Goal: Contribute content: Add original content to the website for others to see

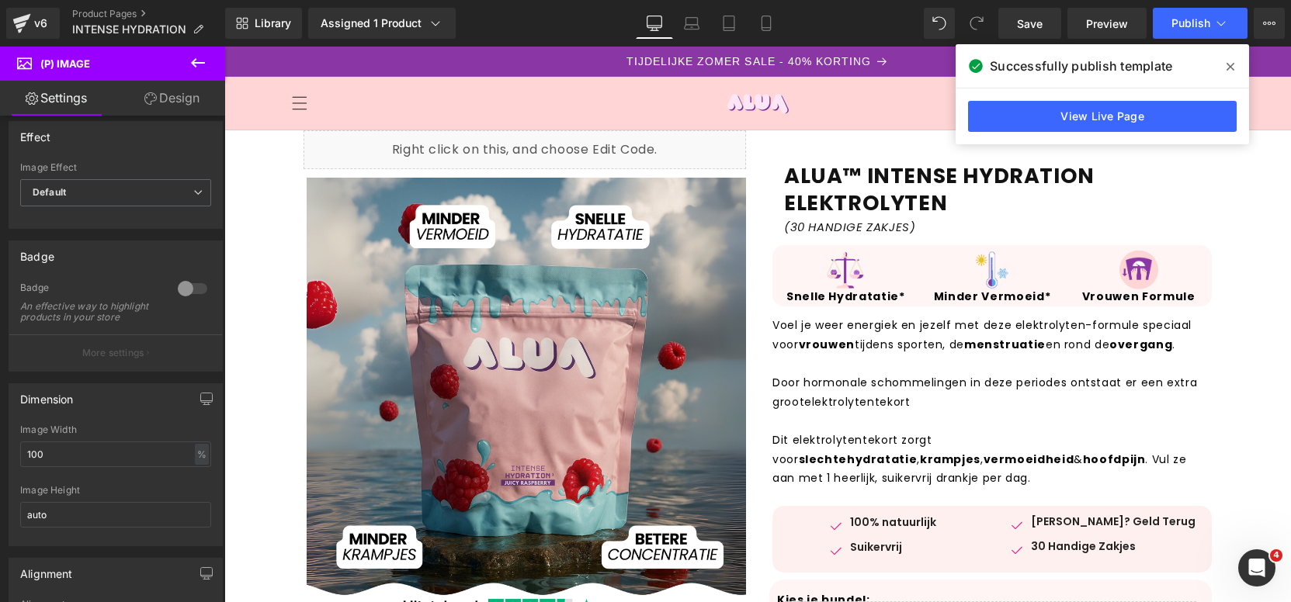
drag, startPoint x: 852, startPoint y: 342, endPoint x: 882, endPoint y: 241, distance: 105.9
click at [858, 329] on p "Voel [PERSON_NAME] energiek en jezelf met deze elektrolyten-formule speciaal vo…" at bounding box center [991, 335] width 439 height 38
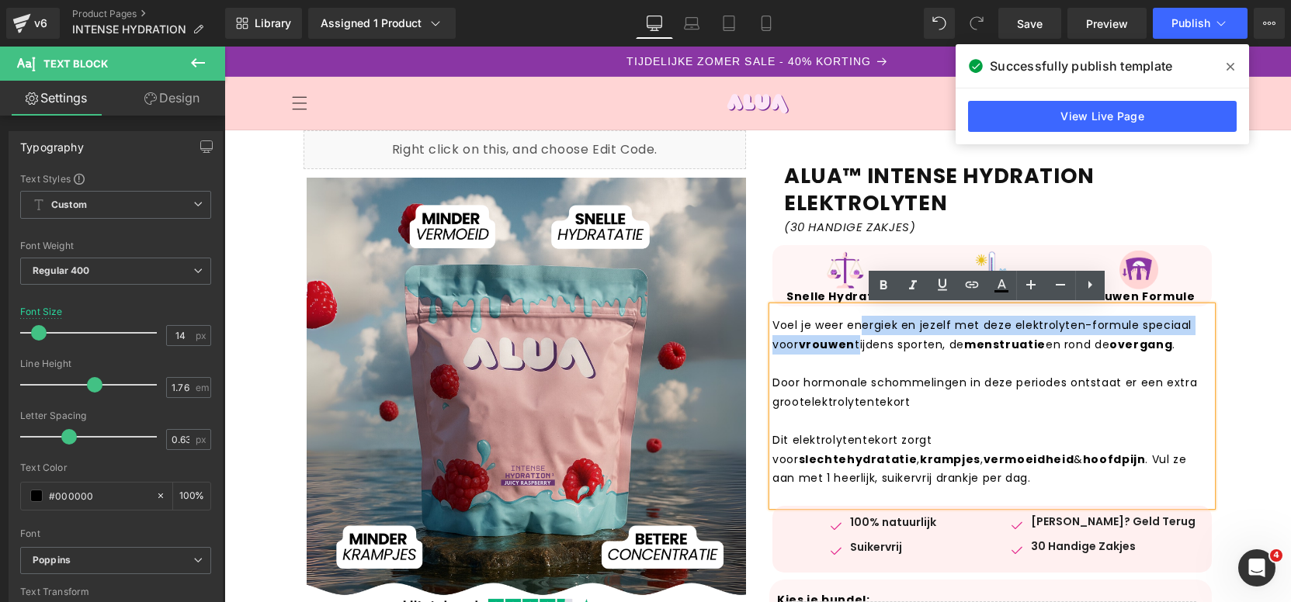
click at [293, 150] on div "Liquid ALUA™ INTENSE HYDRATION (30 HANDIGE ZAKJES) Heading Sale Off (P) Image P…" at bounding box center [525, 373] width 466 height 487
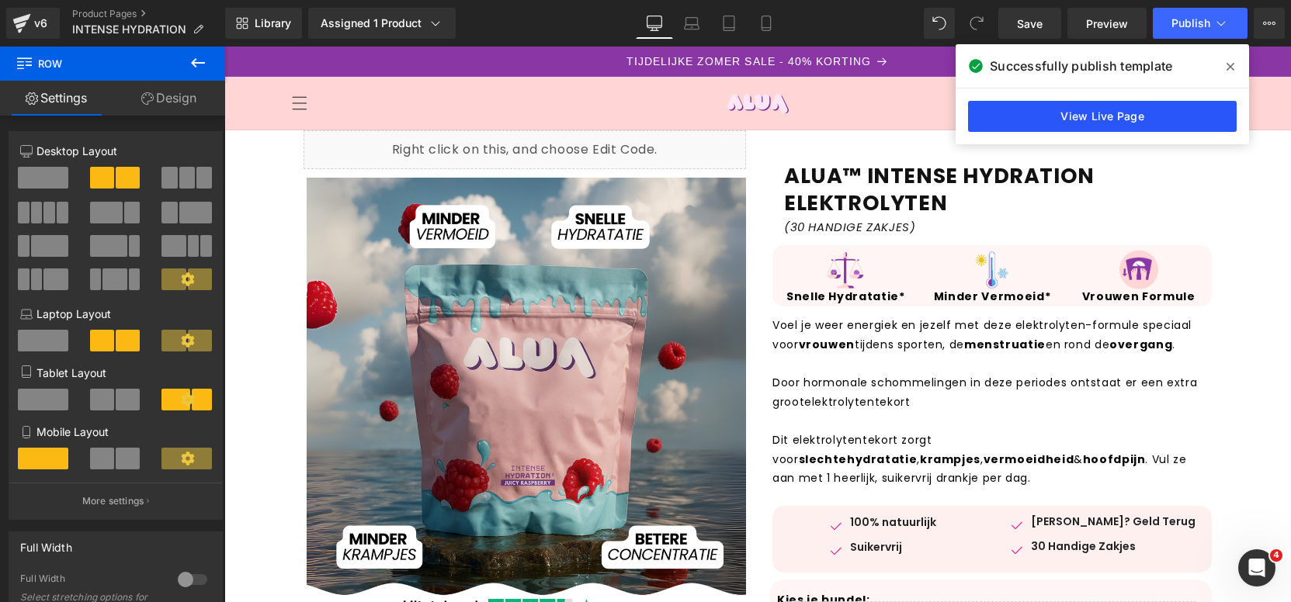
click at [1176, 116] on link "View Live Page" at bounding box center [1102, 116] width 269 height 31
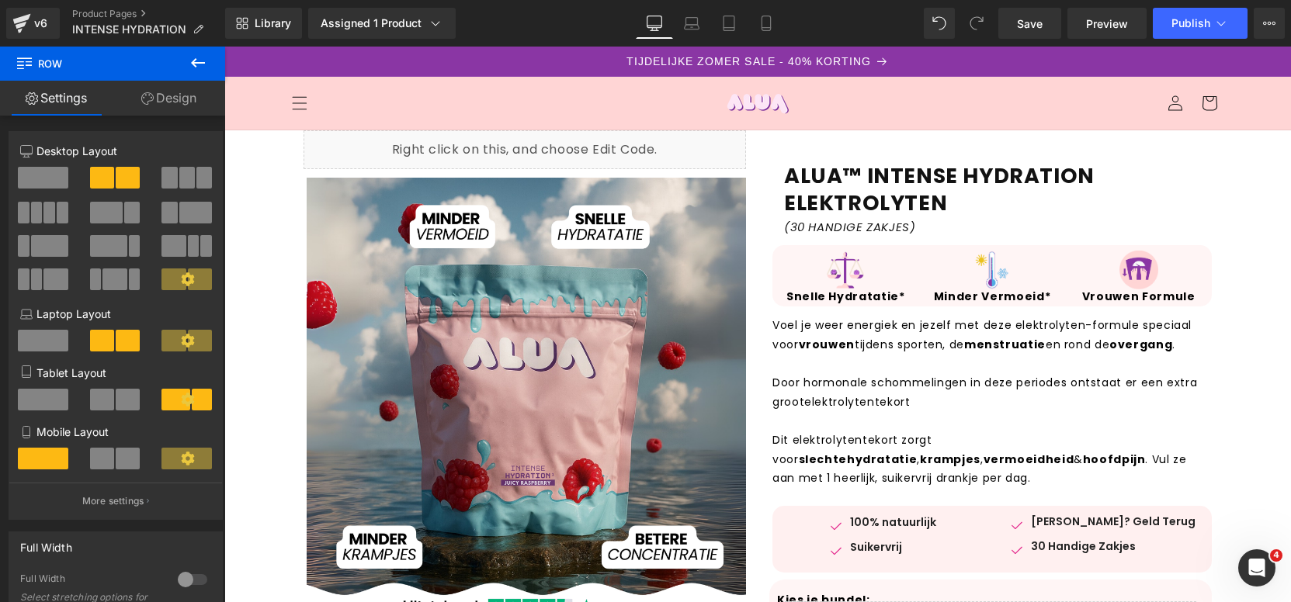
drag, startPoint x: 768, startPoint y: 27, endPoint x: 758, endPoint y: 44, distance: 19.8
click at [768, 28] on icon at bounding box center [765, 28] width 9 height 0
type input "100"
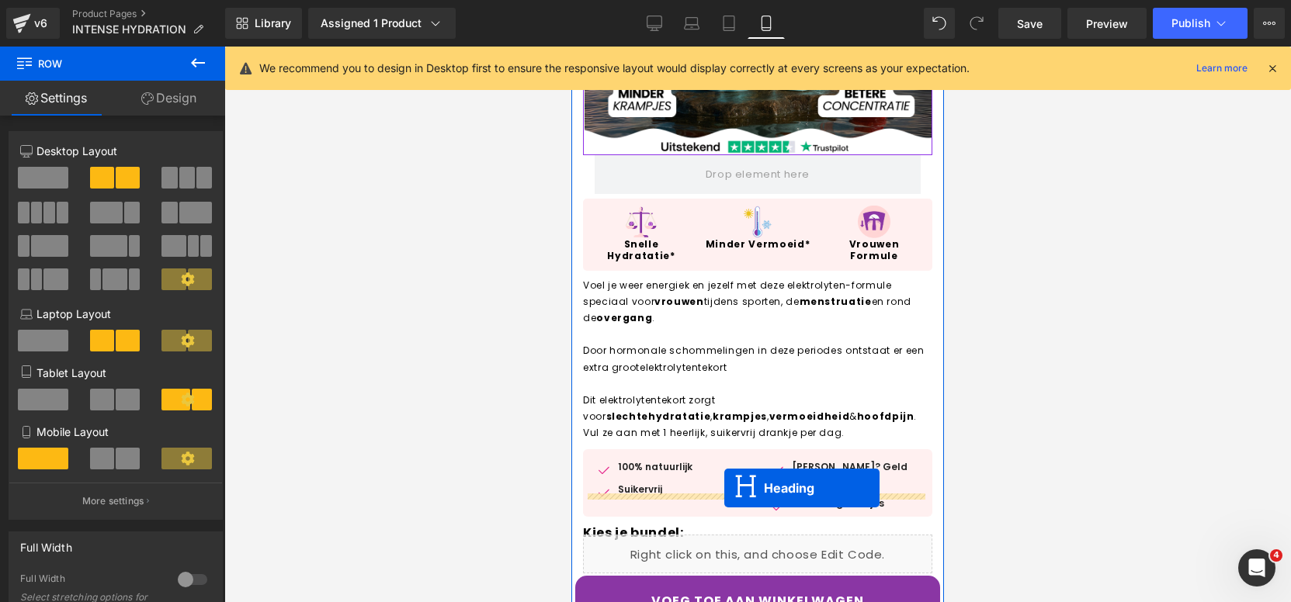
scroll to position [392, 0]
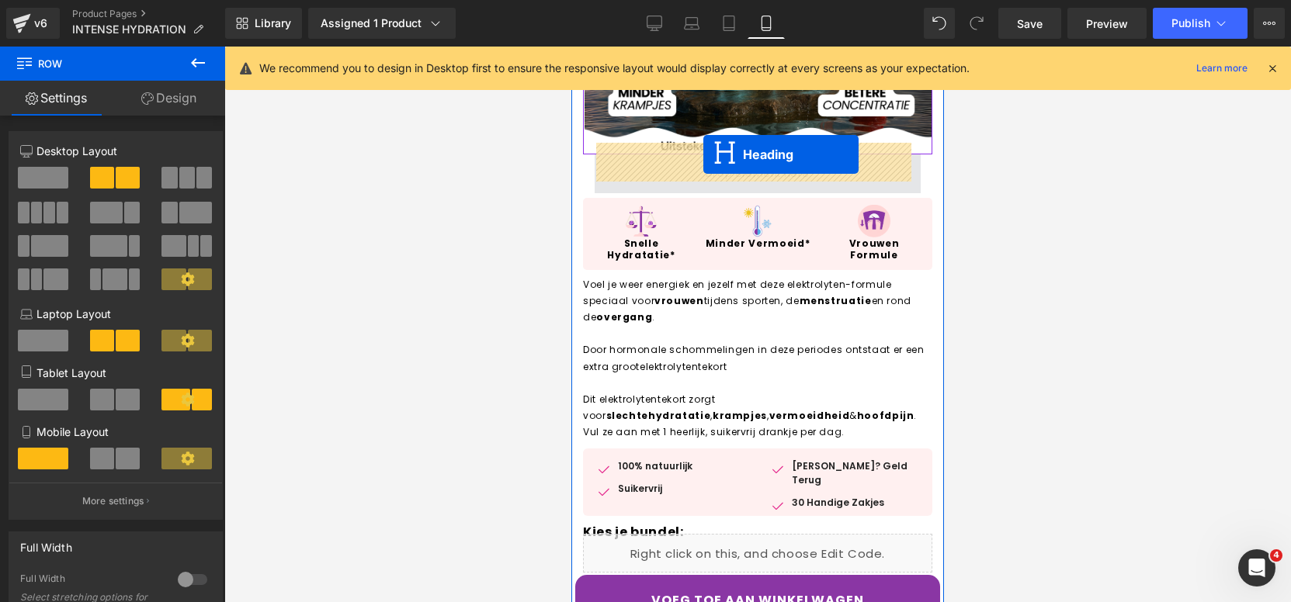
drag, startPoint x: 713, startPoint y: 186, endPoint x: 703, endPoint y: 154, distance: 32.6
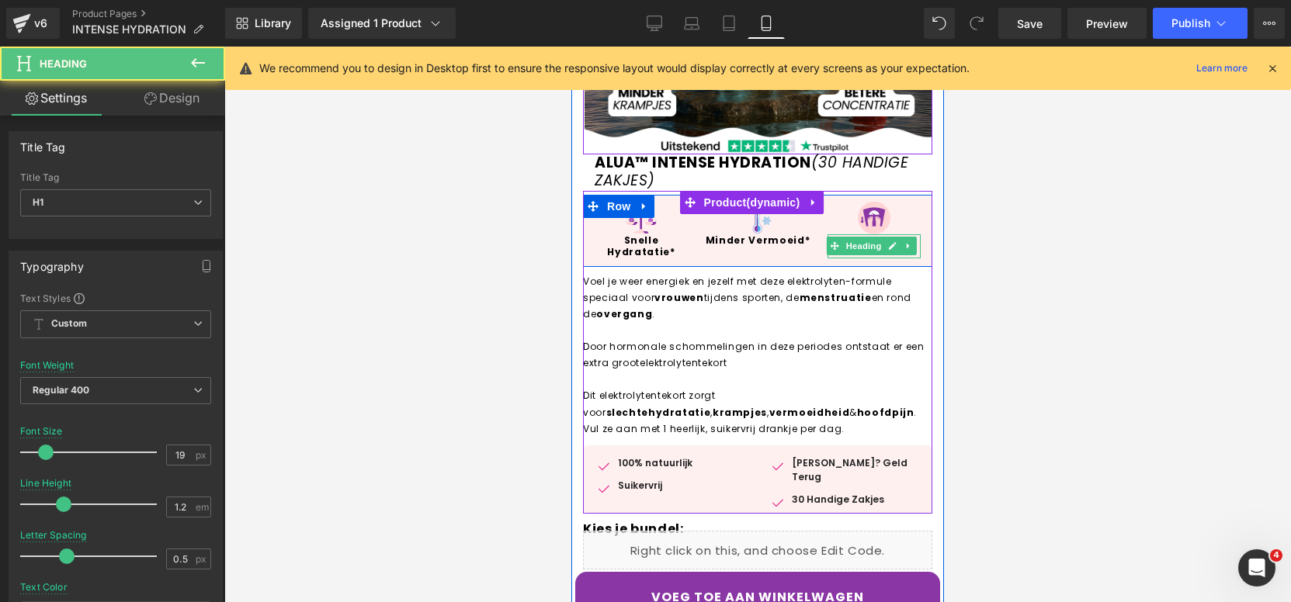
scroll to position [164, 0]
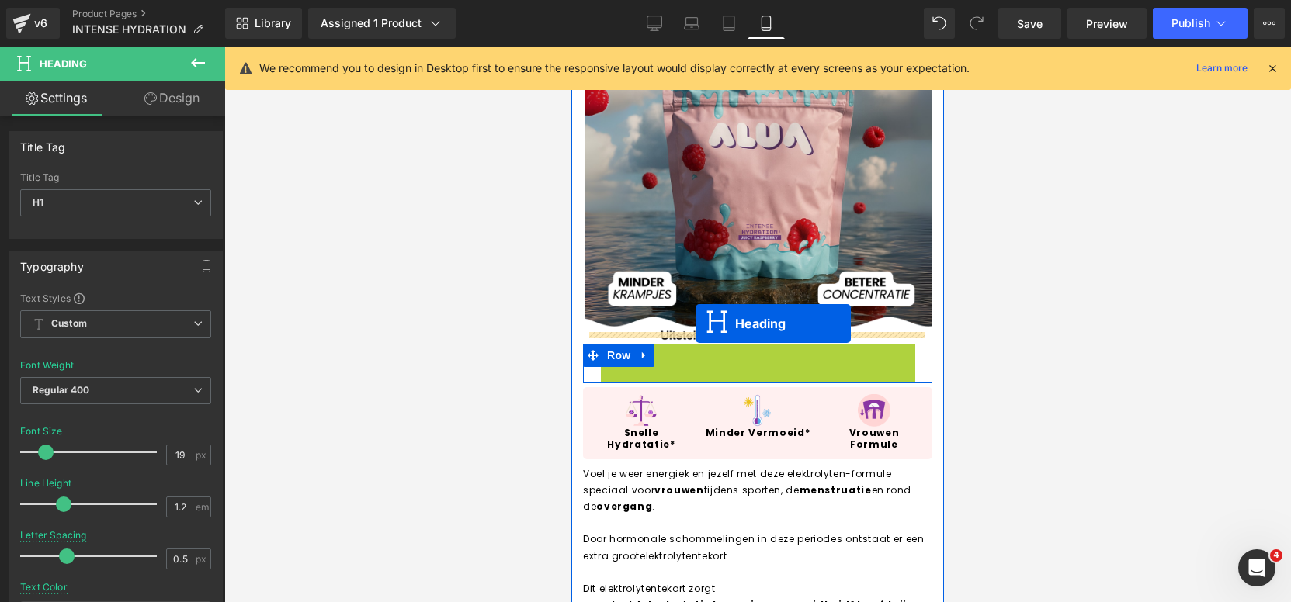
drag, startPoint x: 715, startPoint y: 350, endPoint x: 695, endPoint y: 324, distance: 32.8
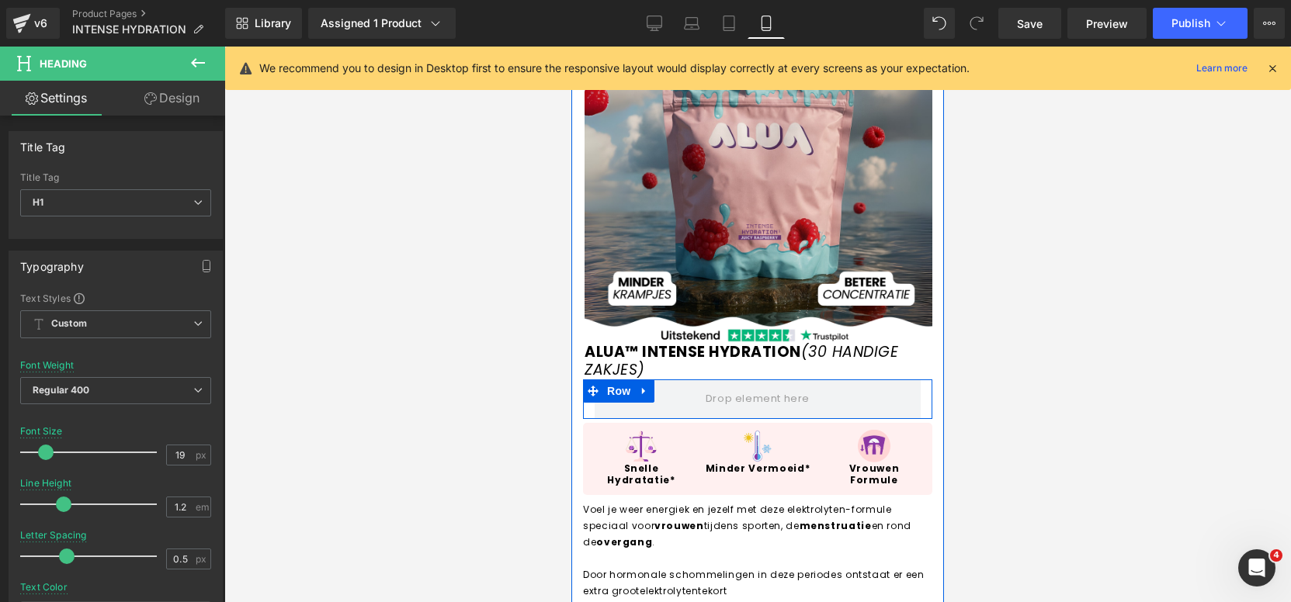
drag, startPoint x: 644, startPoint y: 382, endPoint x: 660, endPoint y: 387, distance: 16.4
click at [644, 385] on icon at bounding box center [644, 391] width 11 height 12
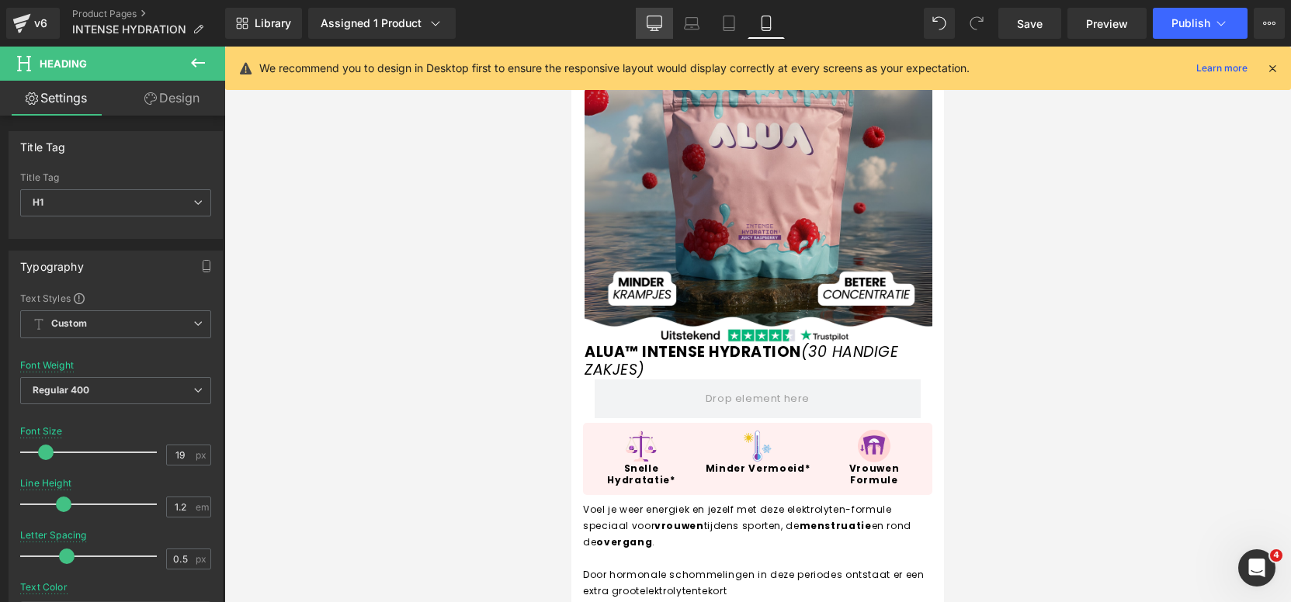
click at [655, 31] on link "Desktop" at bounding box center [654, 23] width 37 height 31
type input "40"
type input "1.3"
type input "0.6"
type input "#121212"
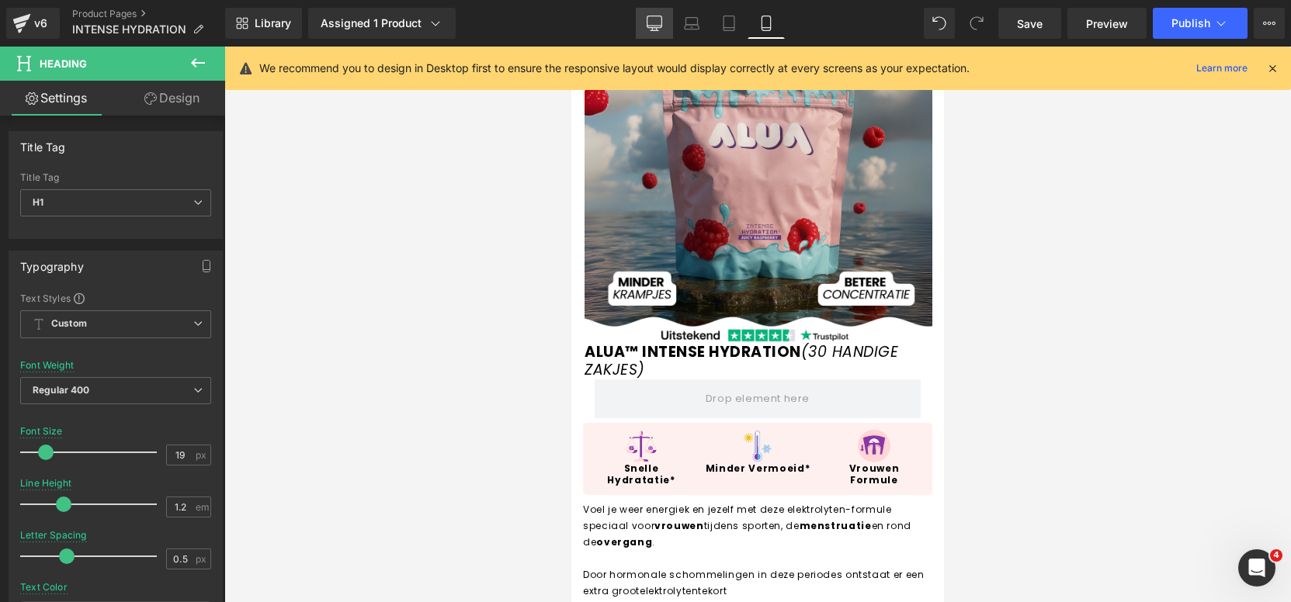
type input "100"
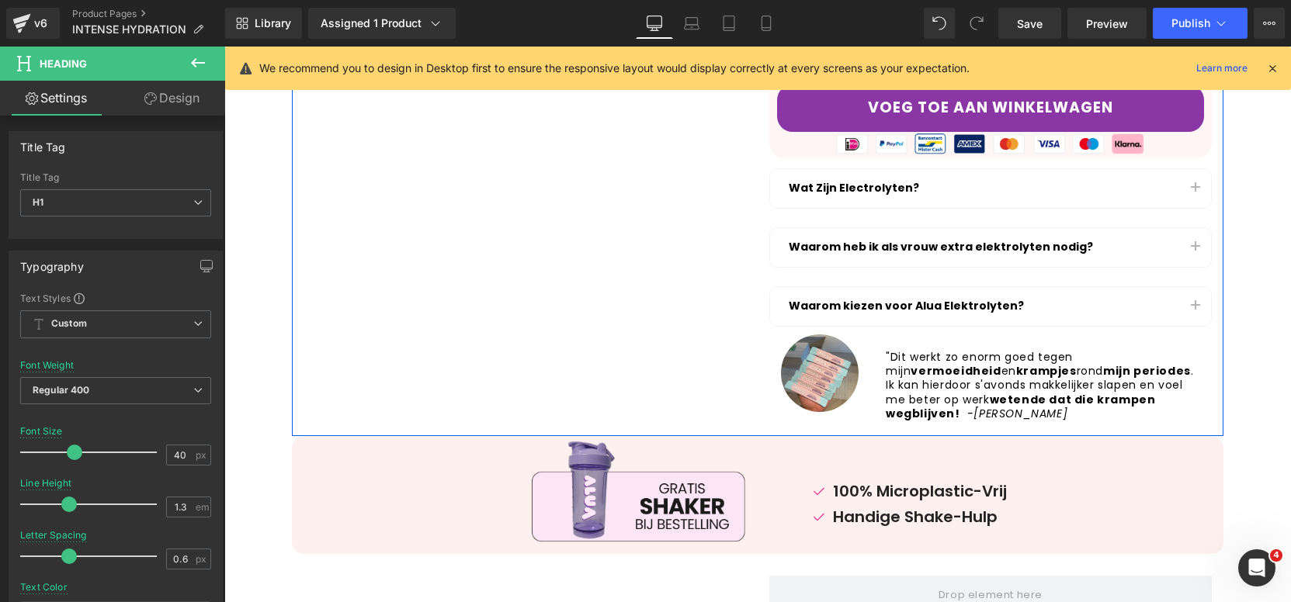
scroll to position [0, 0]
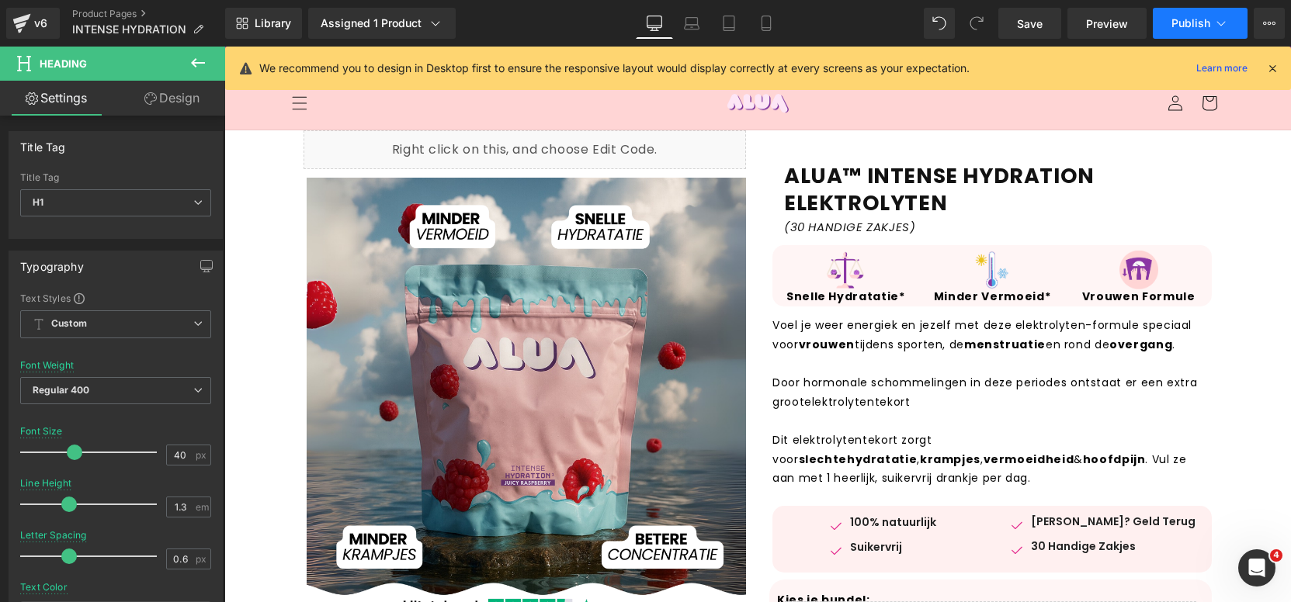
click at [1240, 26] on button "Publish" at bounding box center [1200, 23] width 95 height 31
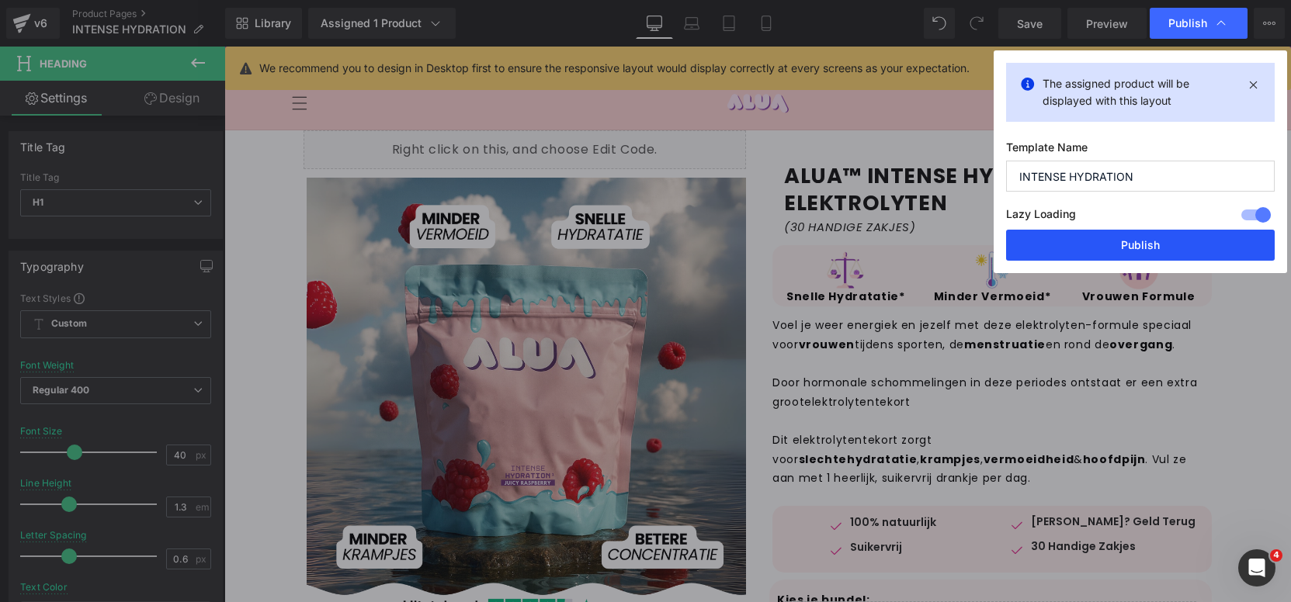
click at [1160, 249] on button "Publish" at bounding box center [1140, 245] width 269 height 31
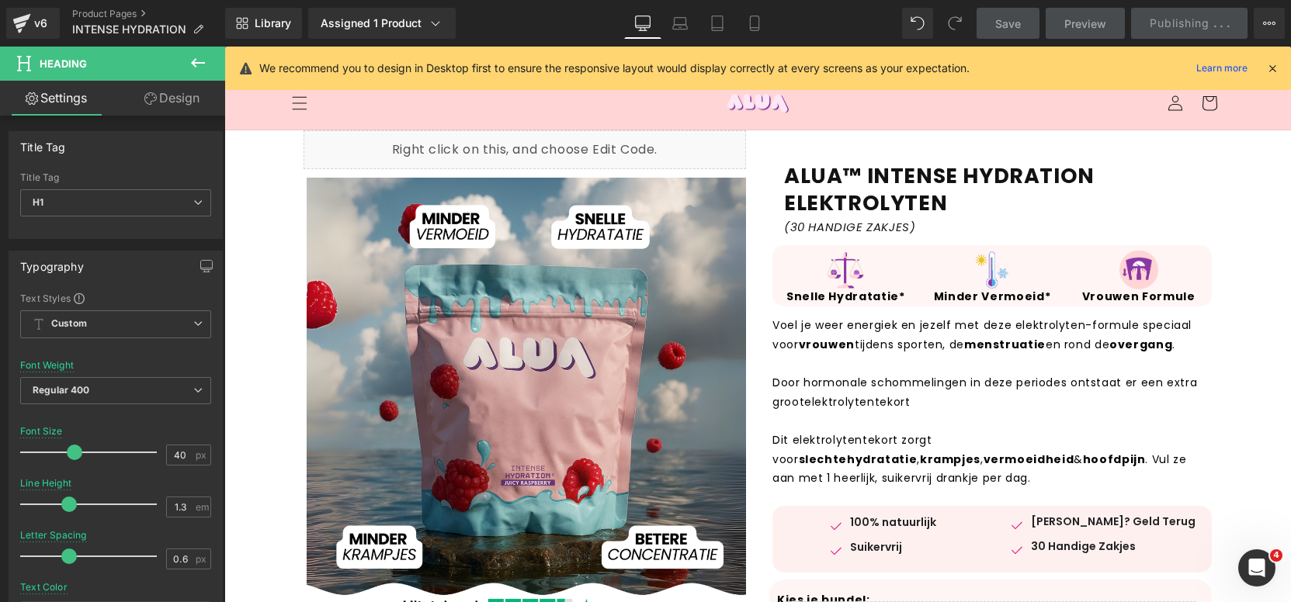
click at [775, 29] on div "Library Assigned 1 Product Product Preview Alua ™ Intense Hydration Manage assi…" at bounding box center [758, 23] width 1066 height 31
drag, startPoint x: 768, startPoint y: 29, endPoint x: 50, endPoint y: 162, distance: 729.4
click at [768, 29] on link "Mobile" at bounding box center [754, 23] width 37 height 31
type input "19"
type input "1.2"
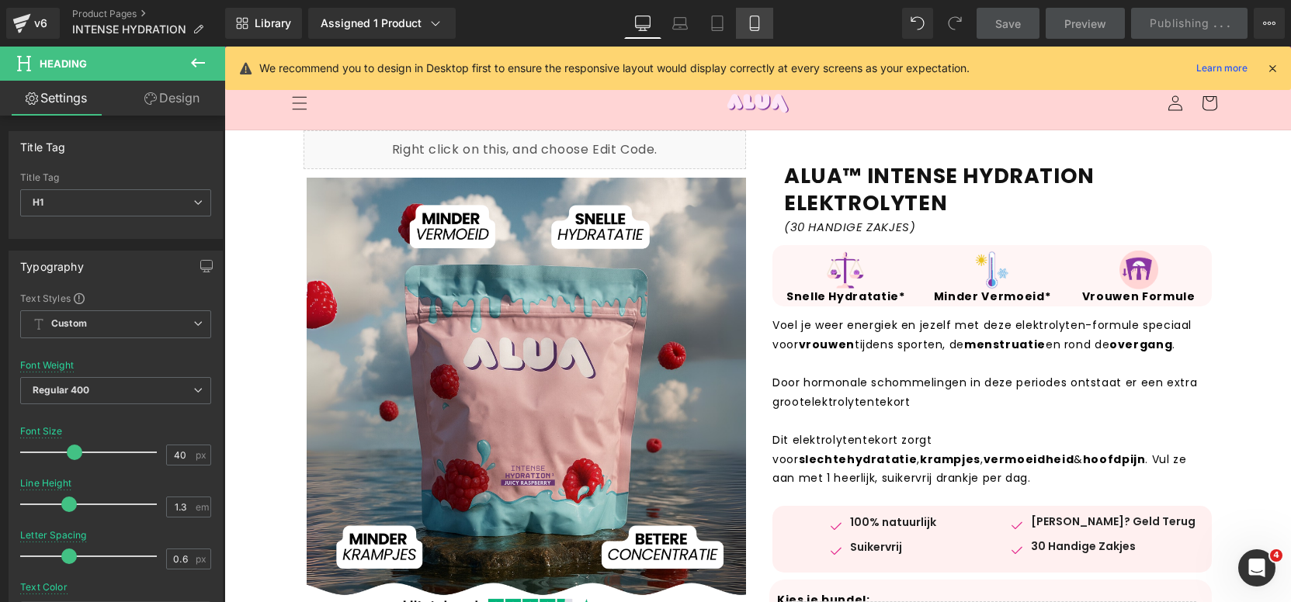
type input "0.5"
type input "#000000"
type input "100"
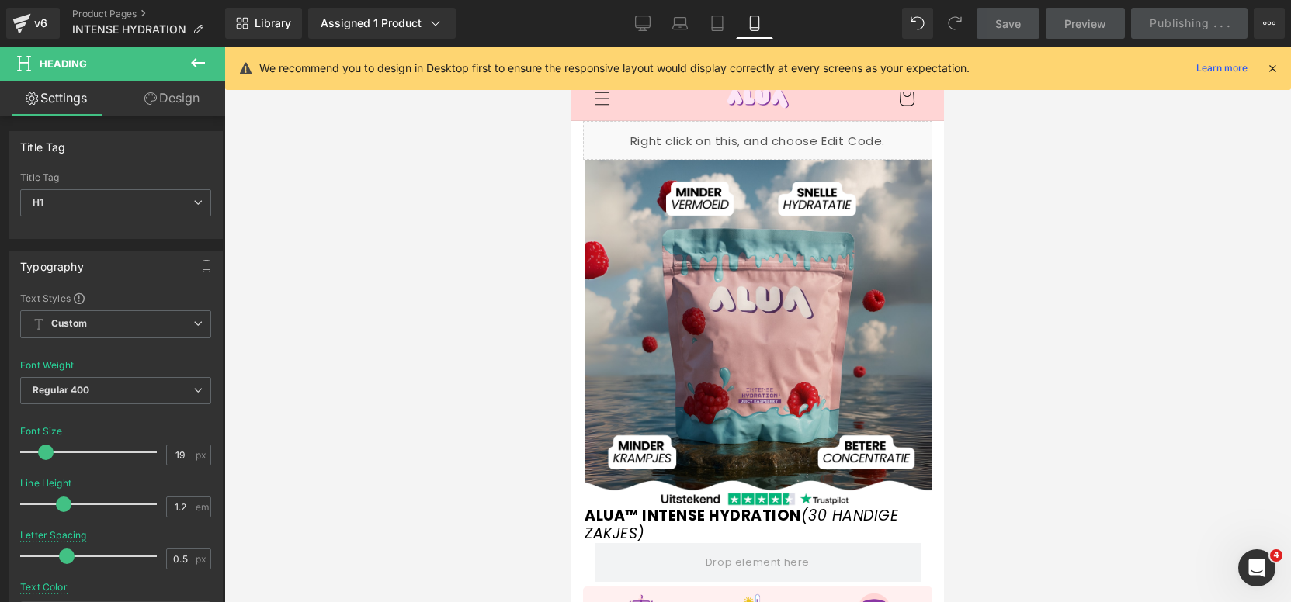
scroll to position [9, 0]
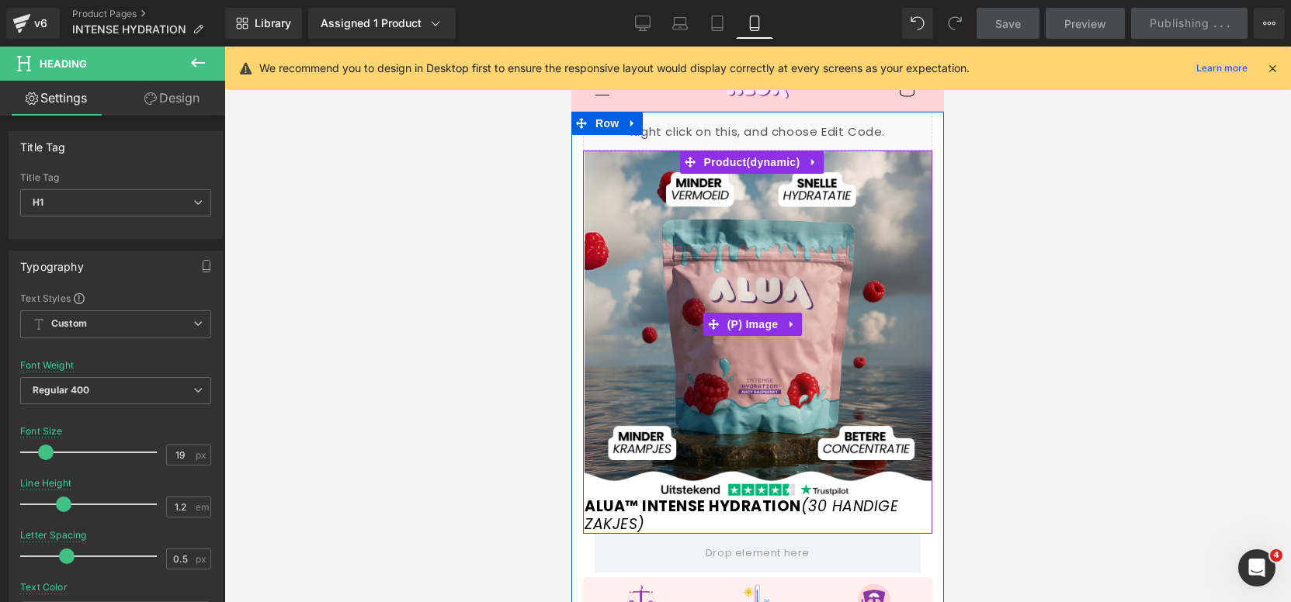
click at [730, 215] on img at bounding box center [758, 325] width 348 height 348
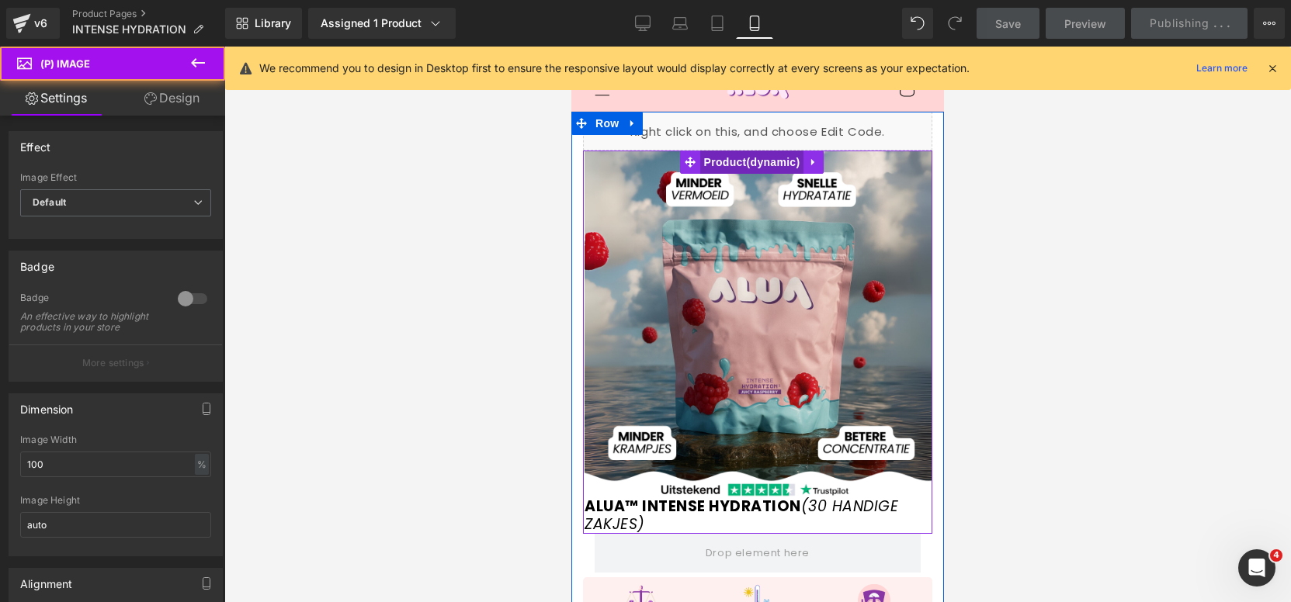
click at [748, 168] on span "Product" at bounding box center [752, 162] width 104 height 23
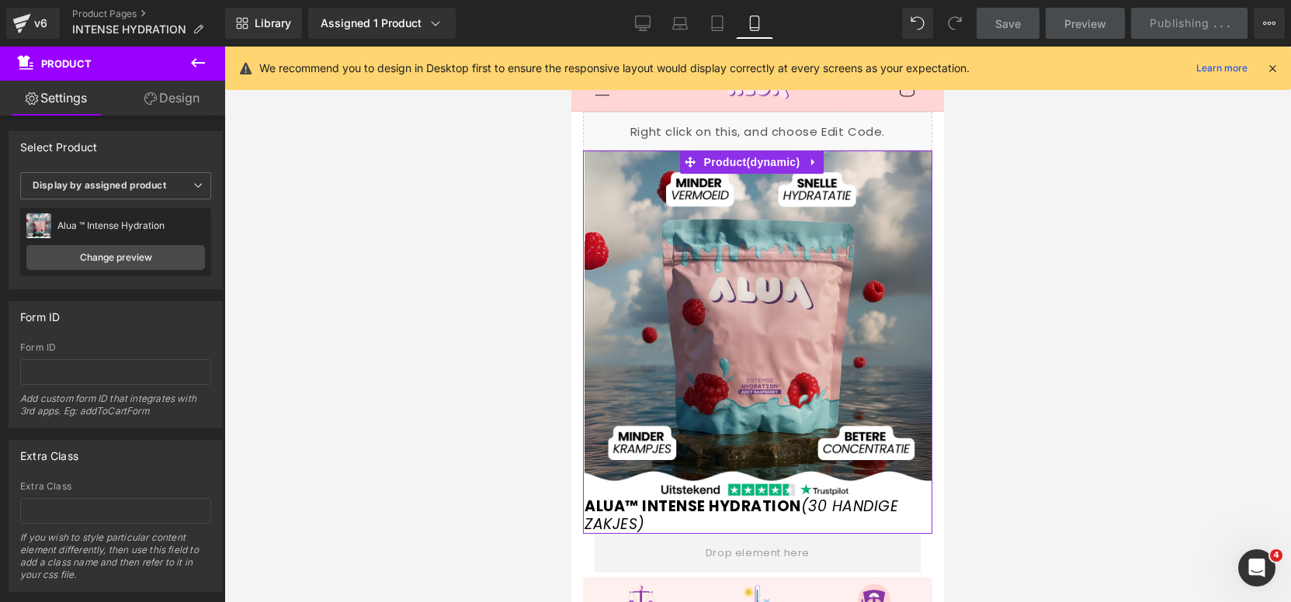
click at [217, 96] on link "Design" at bounding box center [172, 98] width 113 height 35
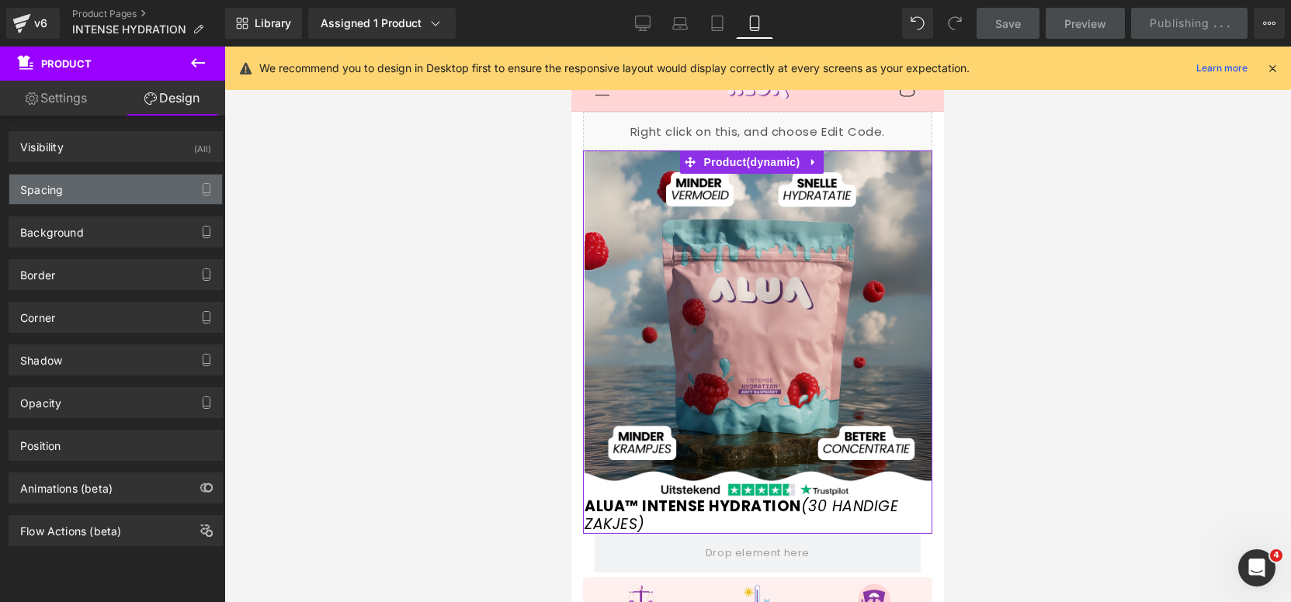
click at [129, 202] on div "Spacing" at bounding box center [115, 189] width 213 height 29
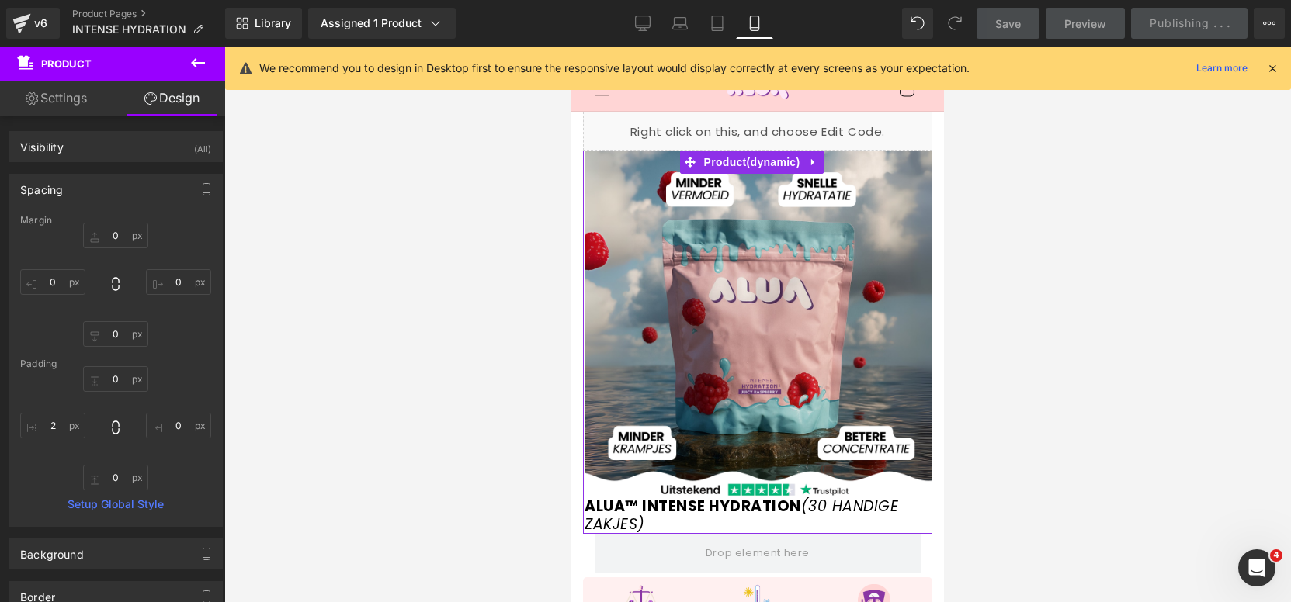
click at [121, 249] on div "0px 0 0px 0 0px 0 0px 0" at bounding box center [115, 285] width 191 height 124
click at [122, 244] on input "0" at bounding box center [115, 236] width 65 height 26
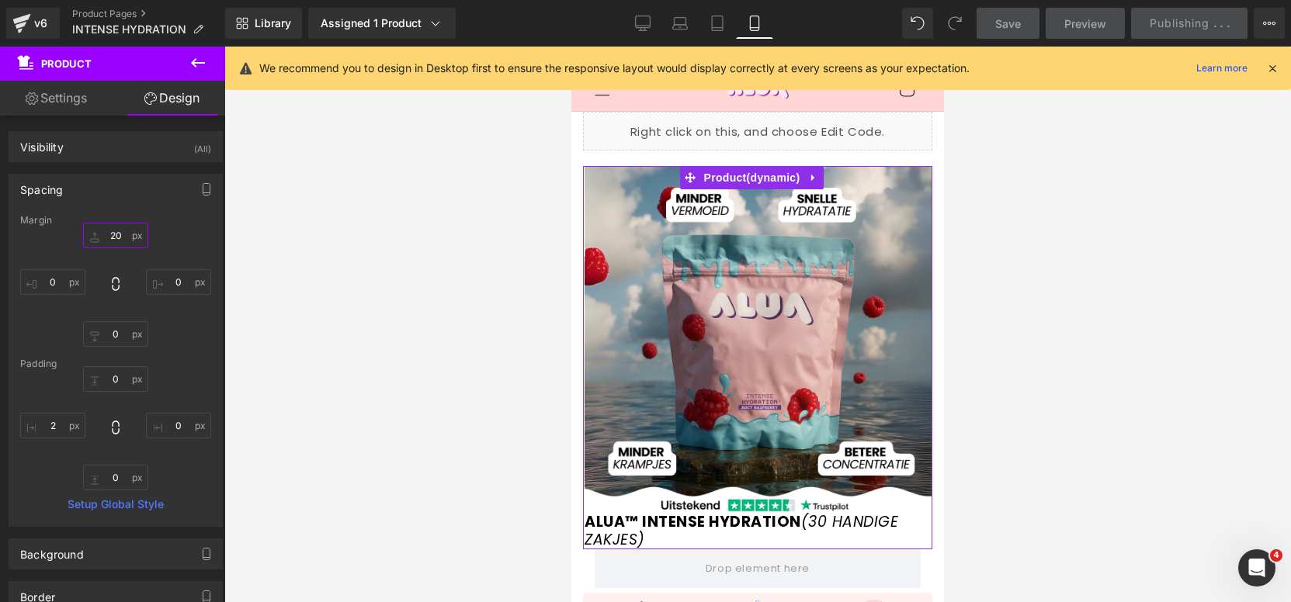
type input "2"
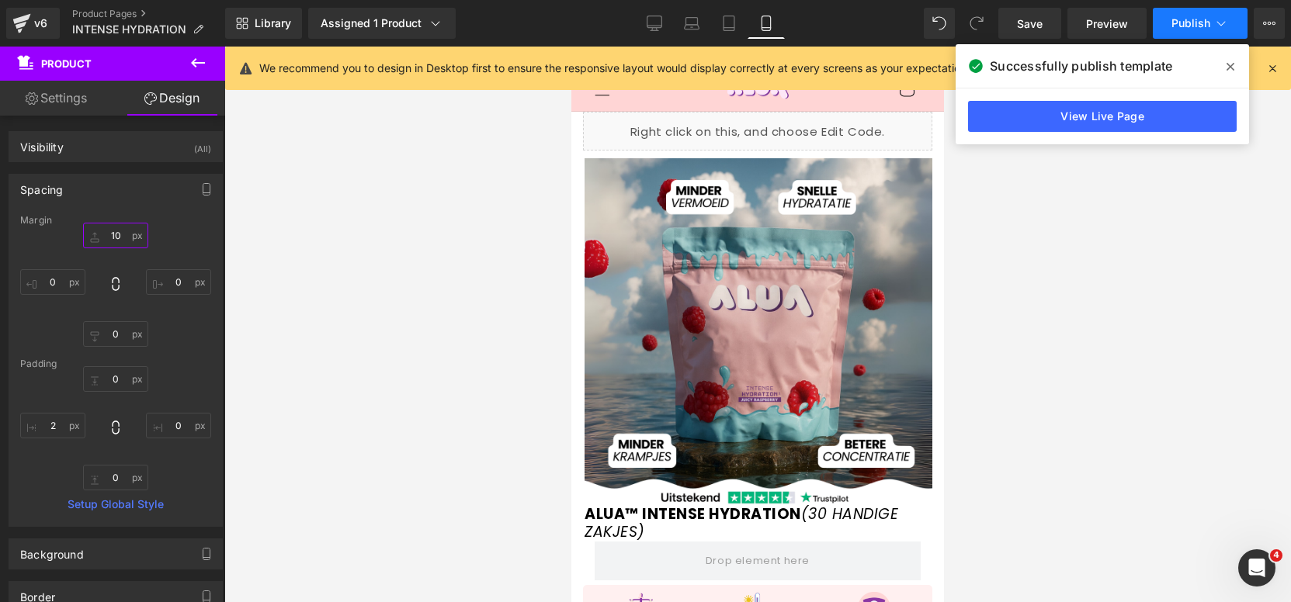
type input "10"
click at [1222, 17] on icon at bounding box center [1221, 24] width 16 height 16
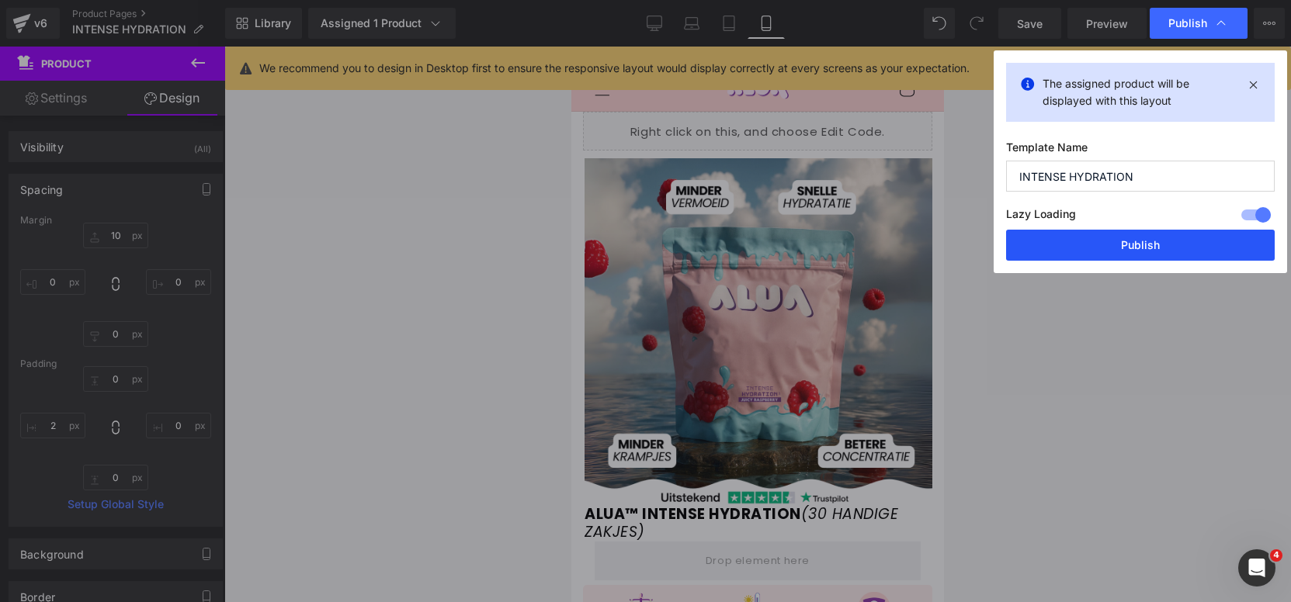
click at [1146, 257] on button "Publish" at bounding box center [1140, 245] width 269 height 31
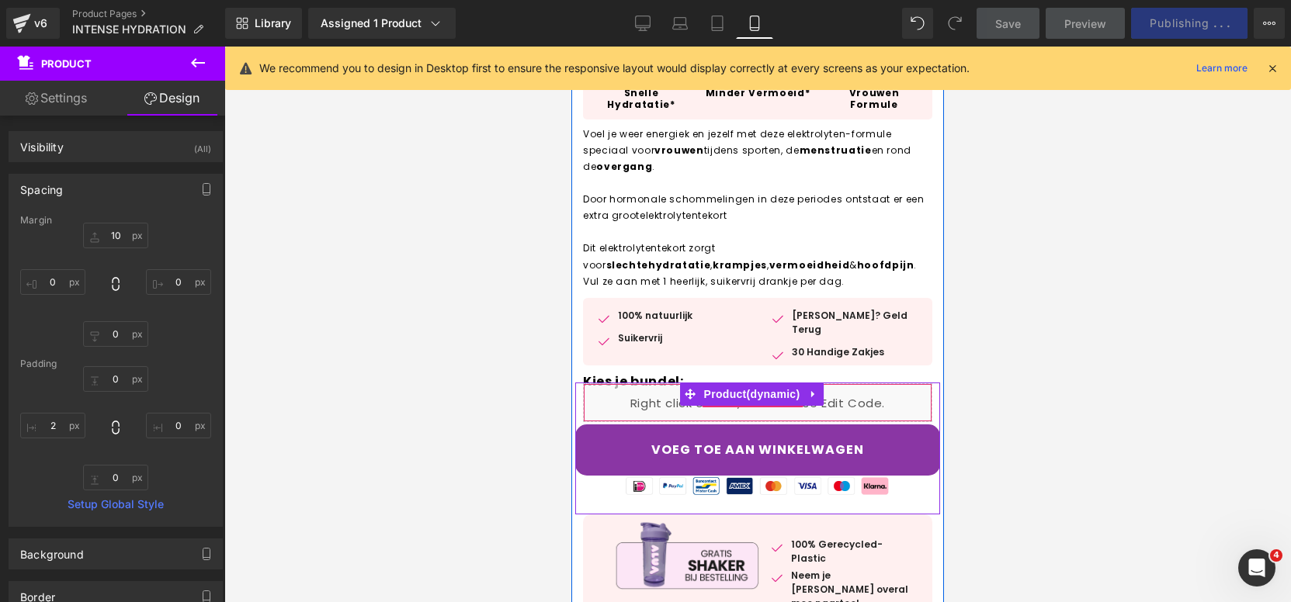
scroll to position [717, 0]
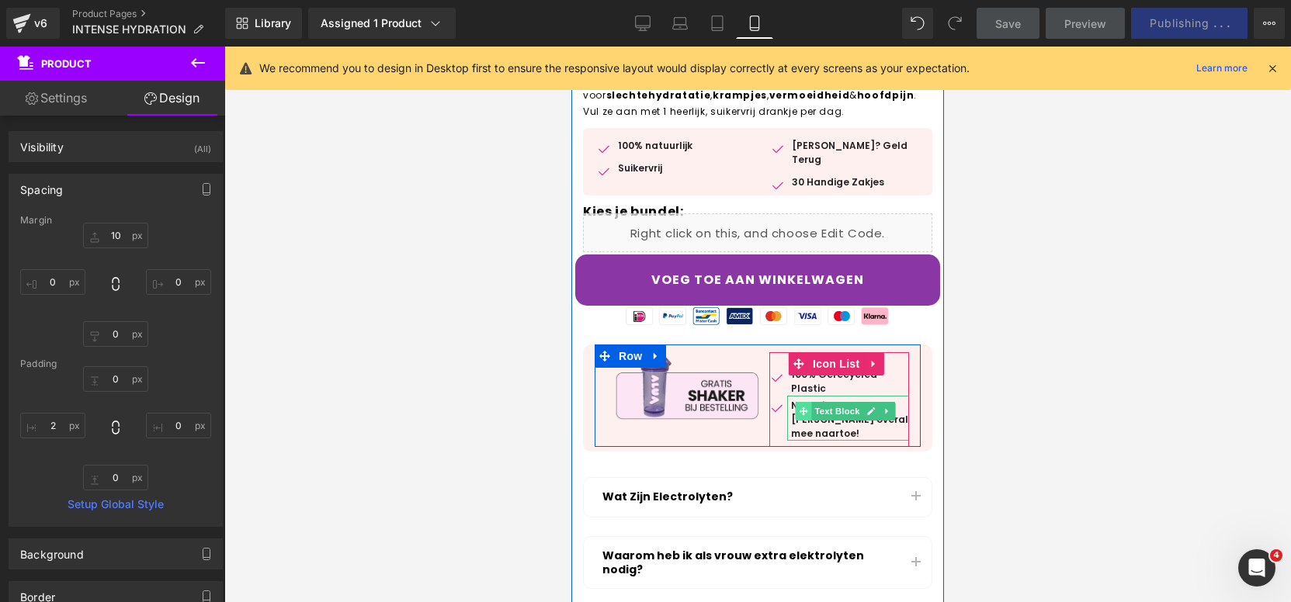
click at [795, 402] on span at bounding box center [803, 411] width 16 height 19
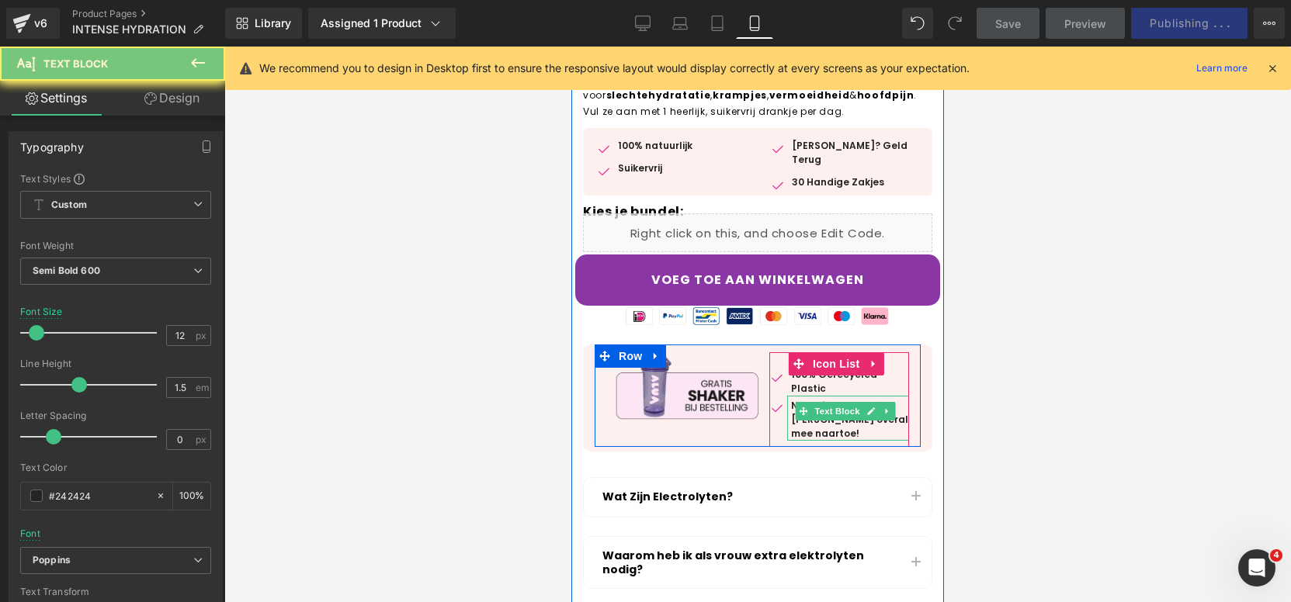
click at [791, 407] on p "Neem je [PERSON_NAME] overal mee naartoe!" at bounding box center [850, 420] width 118 height 42
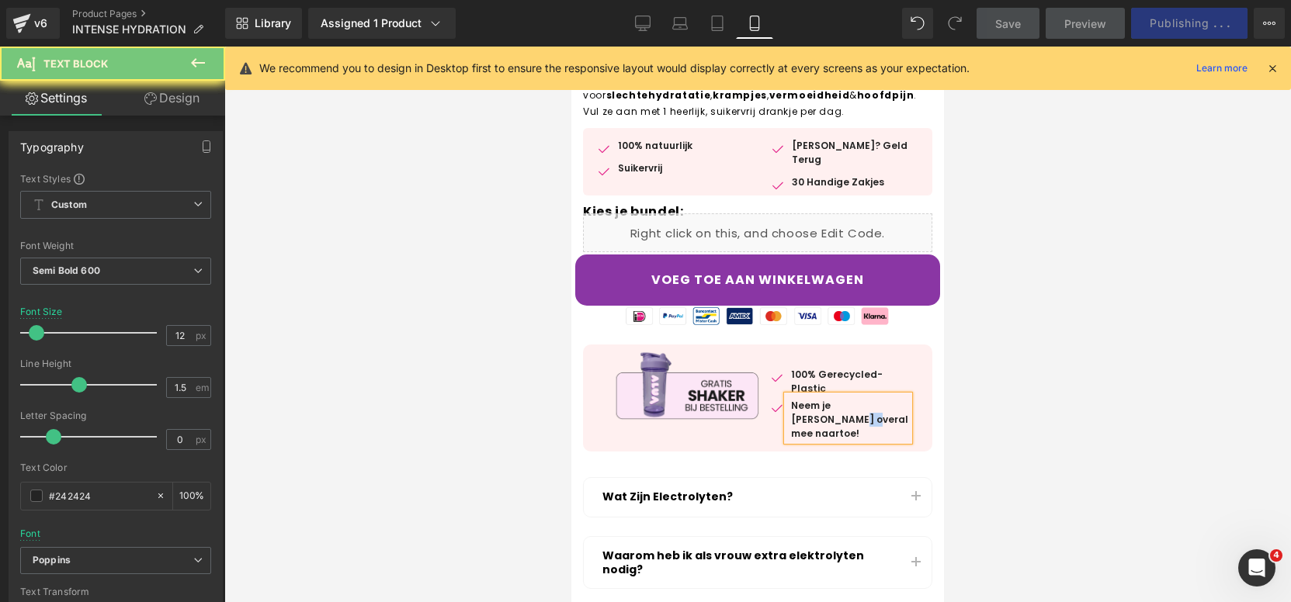
click at [791, 407] on p "Neem je [PERSON_NAME] overal mee naartoe!" at bounding box center [850, 420] width 118 height 42
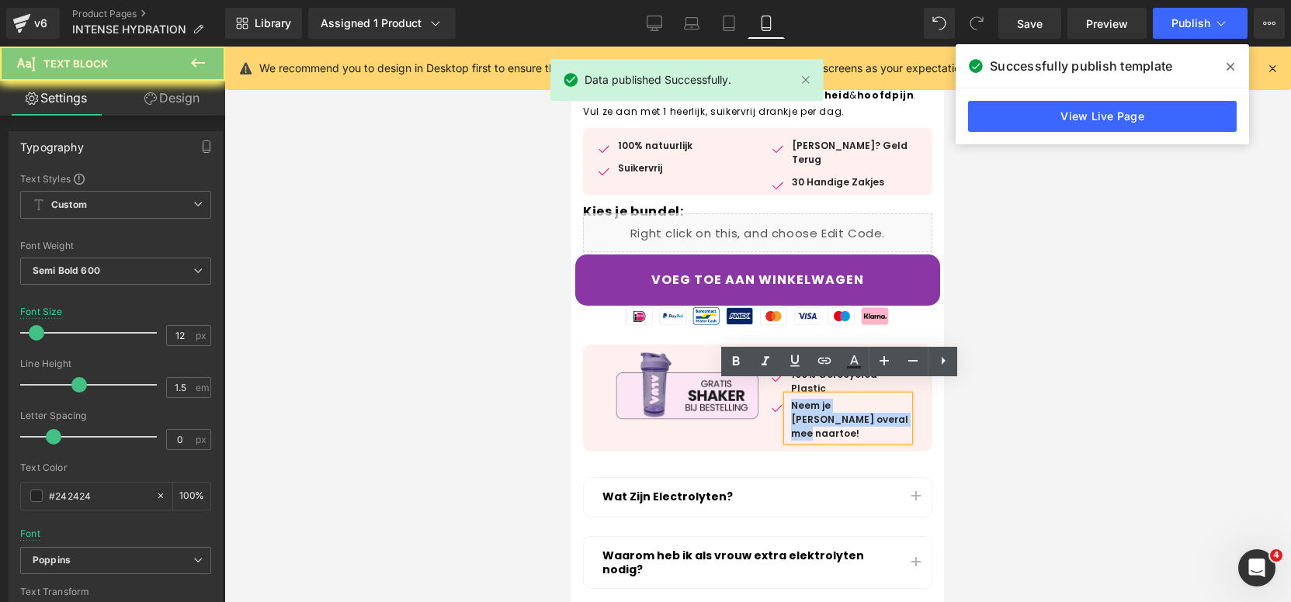
click at [791, 407] on p "Neem je [PERSON_NAME] overal mee naartoe!" at bounding box center [850, 420] width 118 height 42
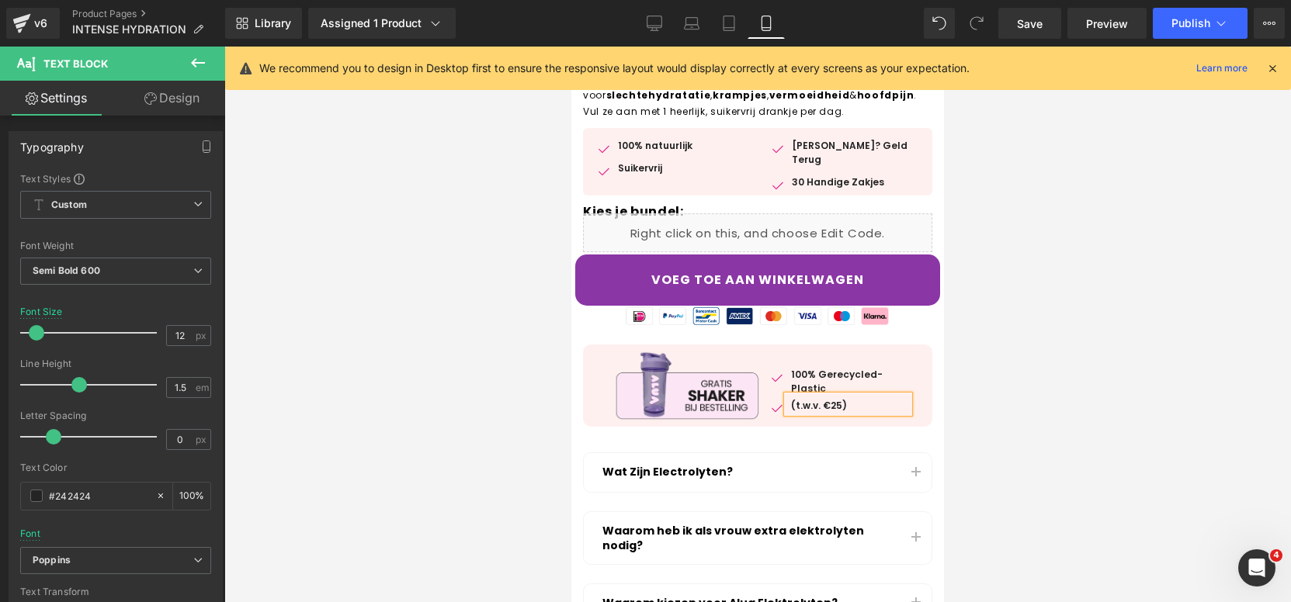
click at [1118, 340] on div at bounding box center [757, 325] width 1066 height 556
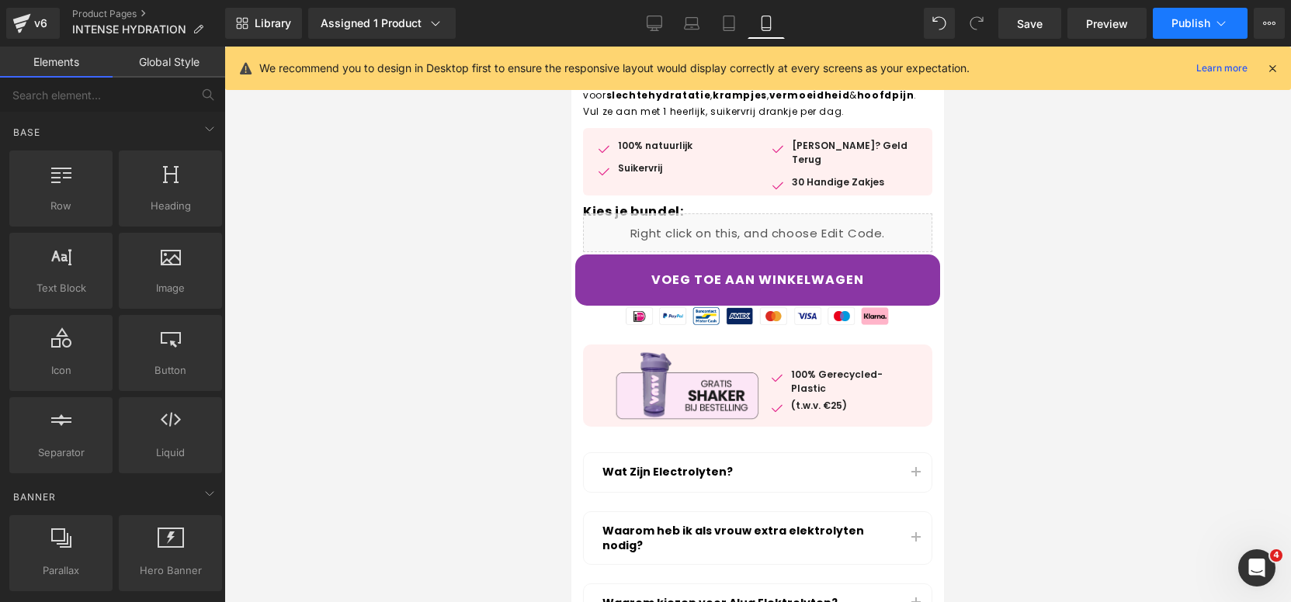
click at [1205, 14] on button "Publish" at bounding box center [1200, 23] width 95 height 31
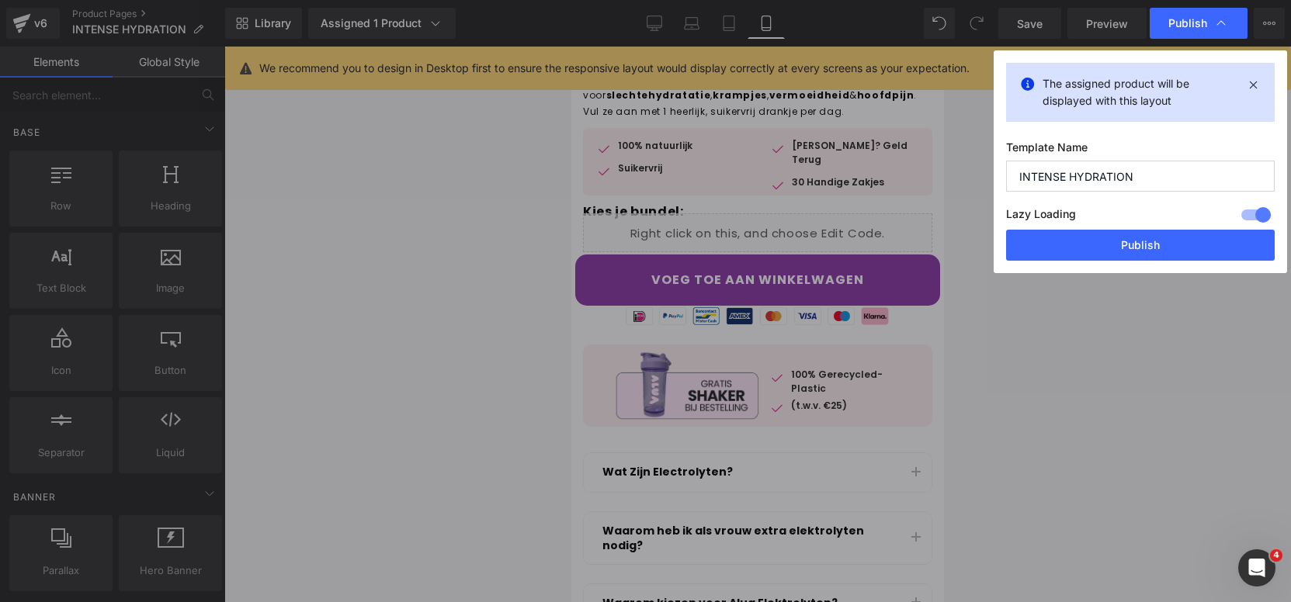
click at [1182, 222] on div "Lazy Loading Build Upgrade plan to unlock" at bounding box center [1140, 217] width 269 height 26
click at [1181, 251] on button "Publish" at bounding box center [1140, 245] width 269 height 31
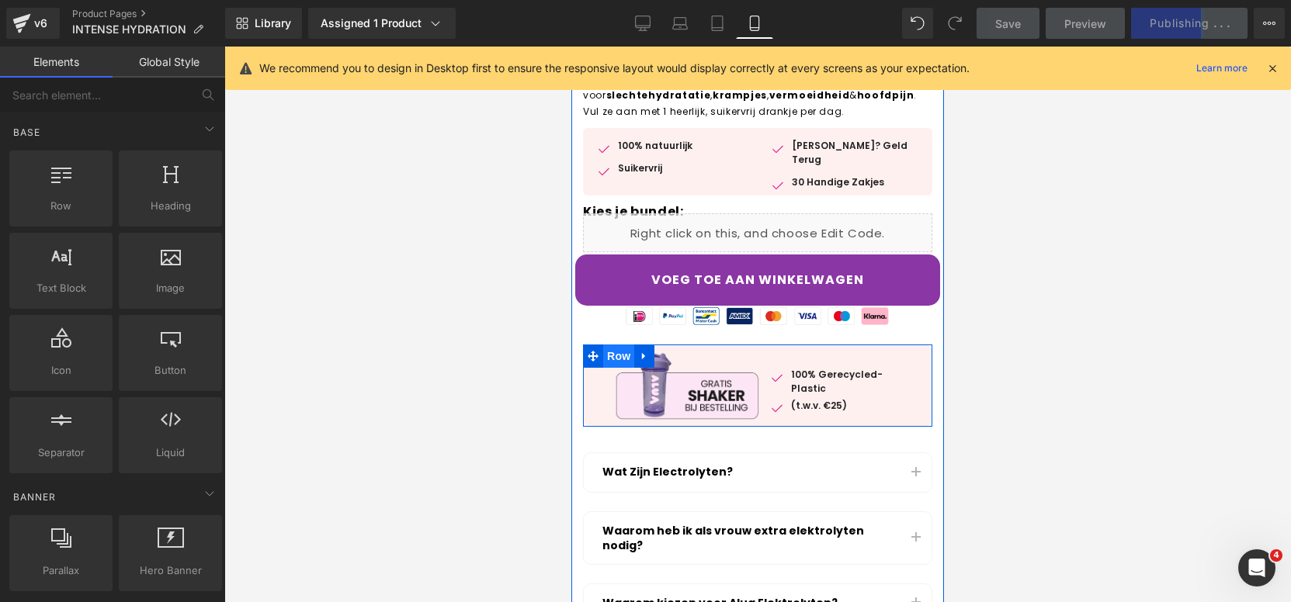
click at [618, 345] on span "Row" at bounding box center [618, 356] width 31 height 23
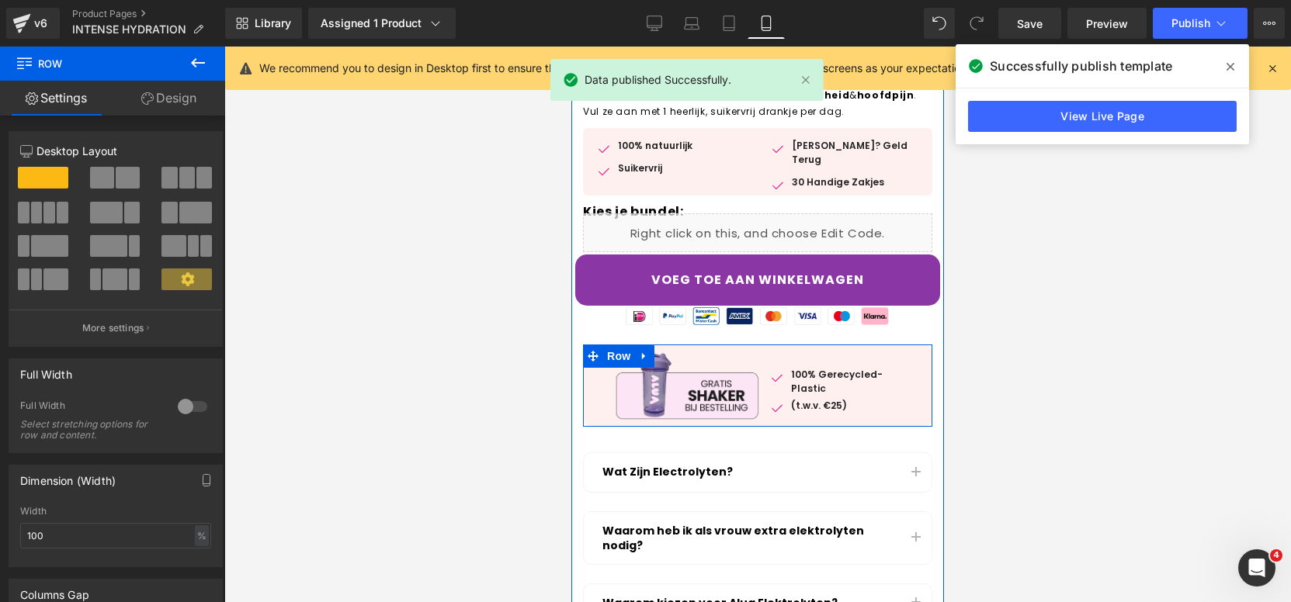
click at [652, 348] on link at bounding box center [644, 356] width 20 height 23
click at [599, 366] on div "Image" at bounding box center [676, 384] width 163 height 78
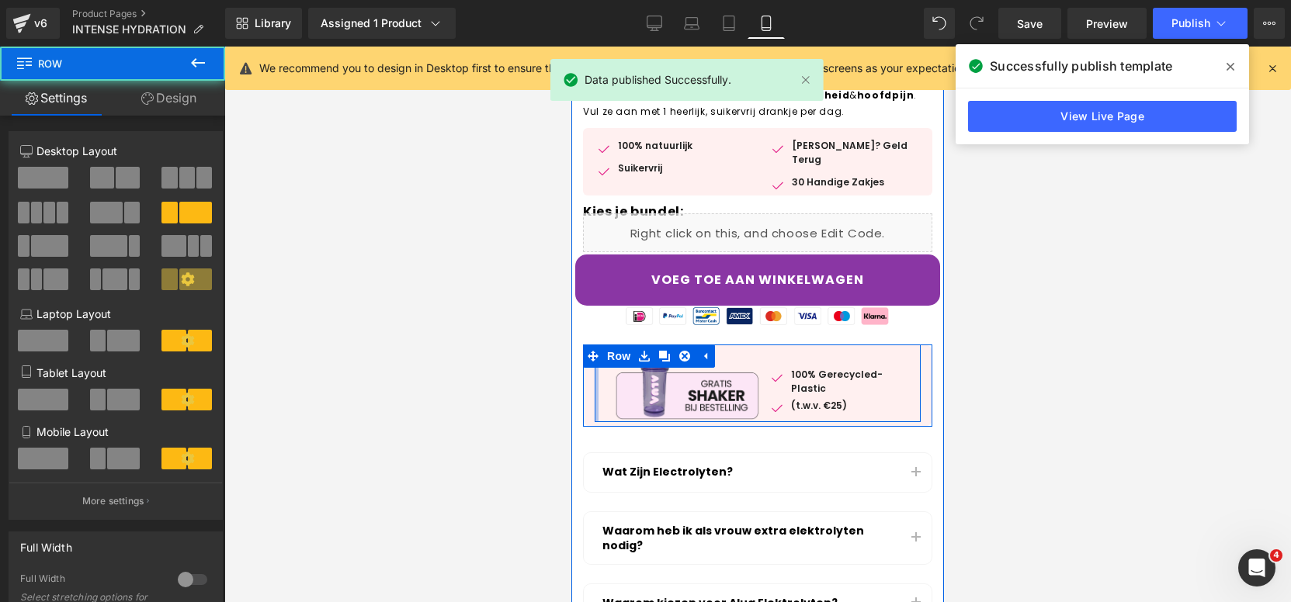
click at [595, 367] on div at bounding box center [597, 384] width 4 height 78
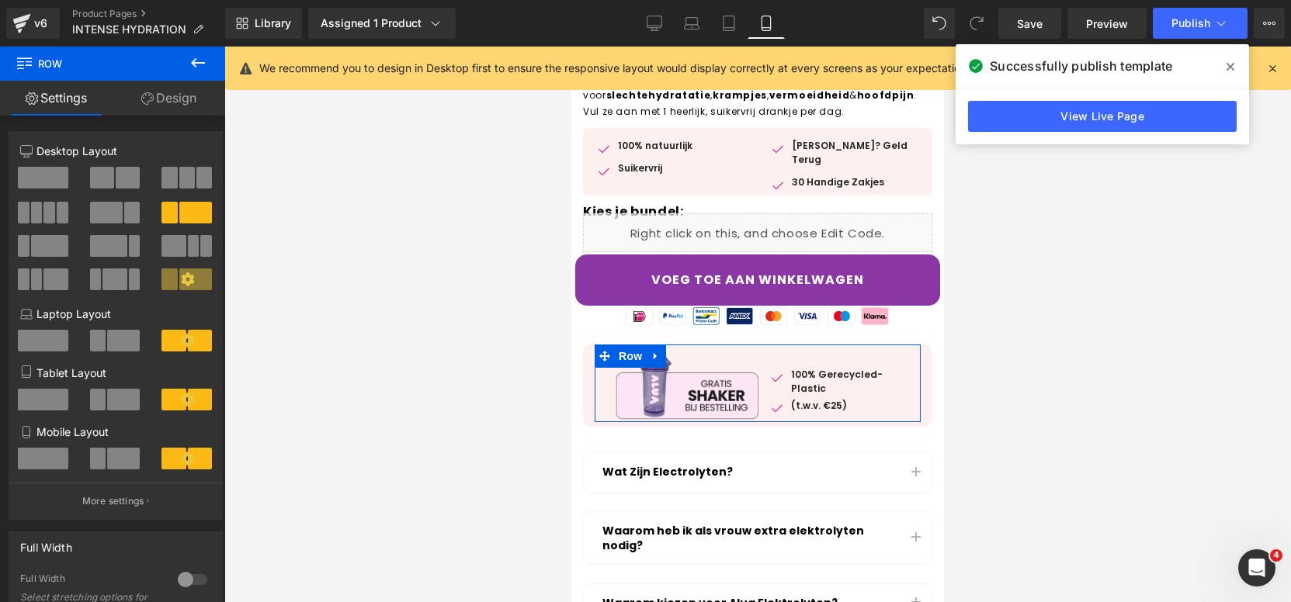
click at [181, 464] on icon at bounding box center [188, 459] width 14 height 14
click at [182, 459] on icon at bounding box center [188, 459] width 14 height 14
click at [120, 508] on button "More settings" at bounding box center [115, 501] width 213 height 36
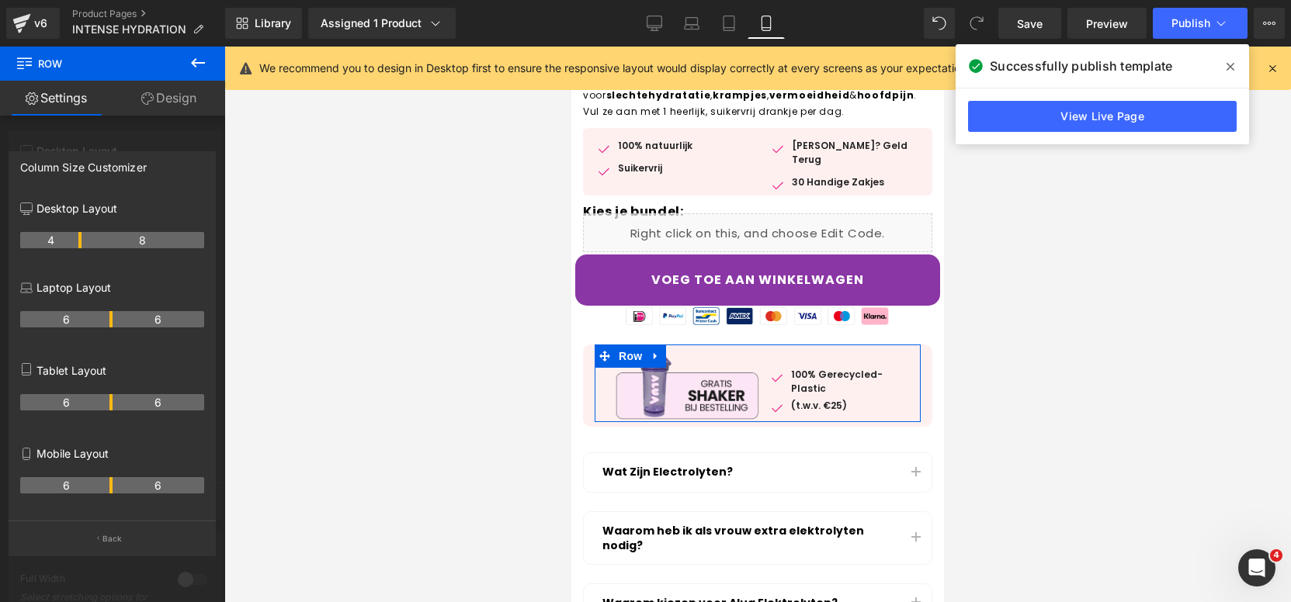
click at [111, 490] on tr "6 6" at bounding box center [112, 485] width 184 height 16
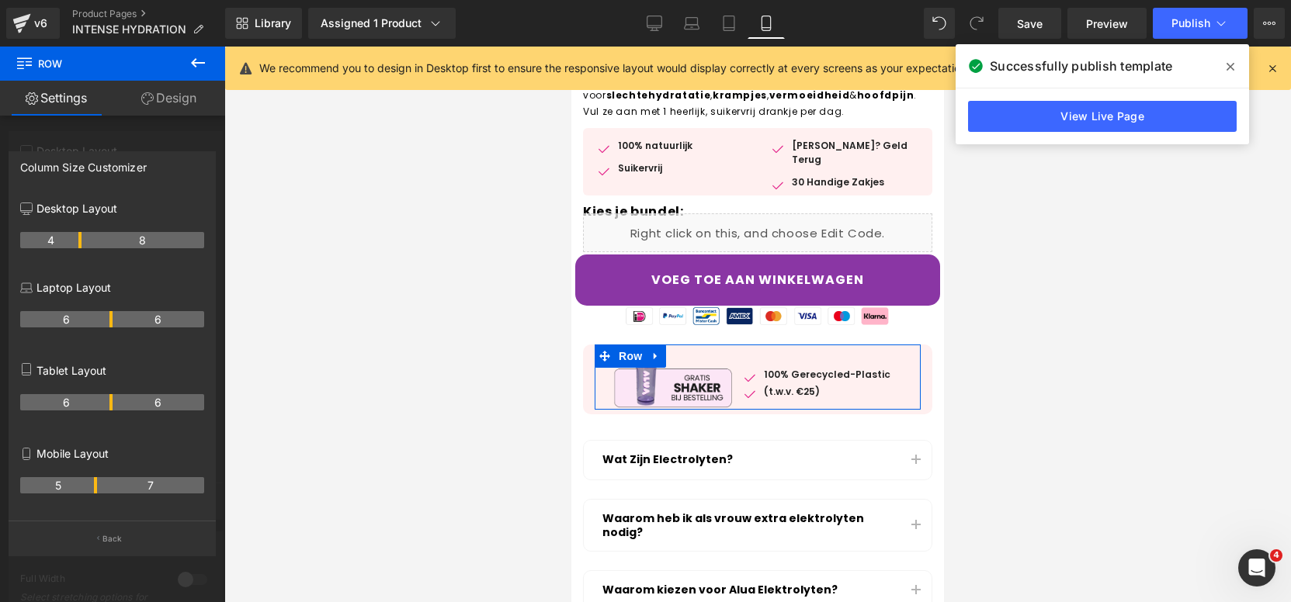
drag, startPoint x: 111, startPoint y: 490, endPoint x: 89, endPoint y: 491, distance: 21.7
click at [89, 491] on th "5" at bounding box center [58, 485] width 77 height 16
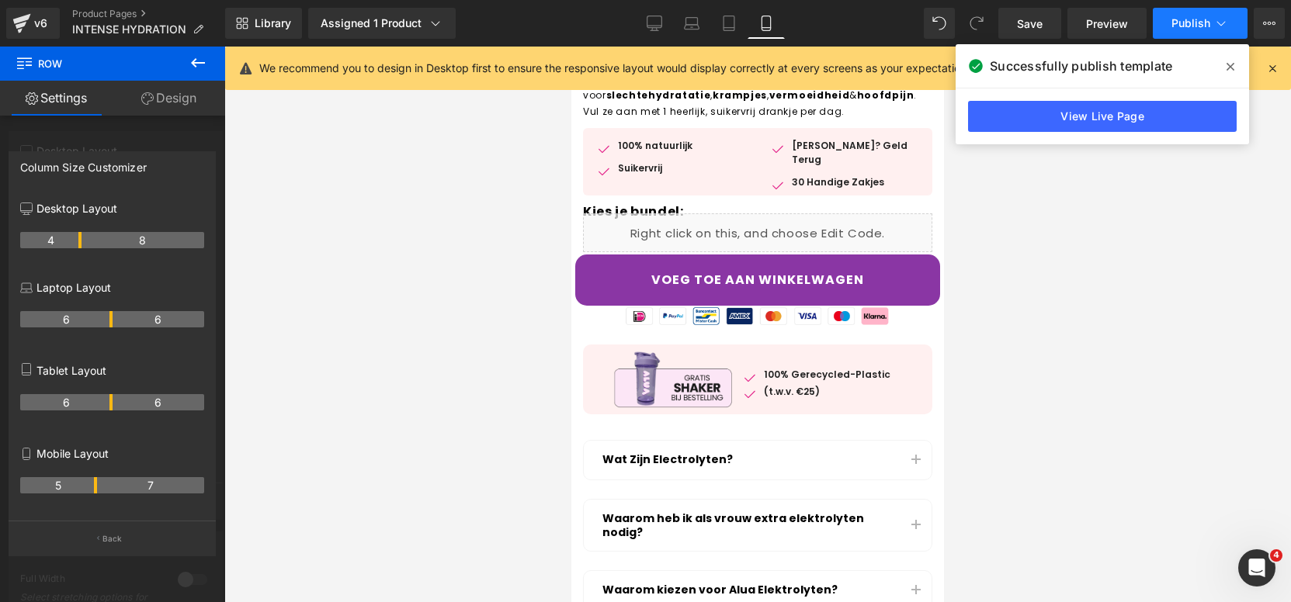
click at [1204, 31] on button "Publish" at bounding box center [1200, 23] width 95 height 31
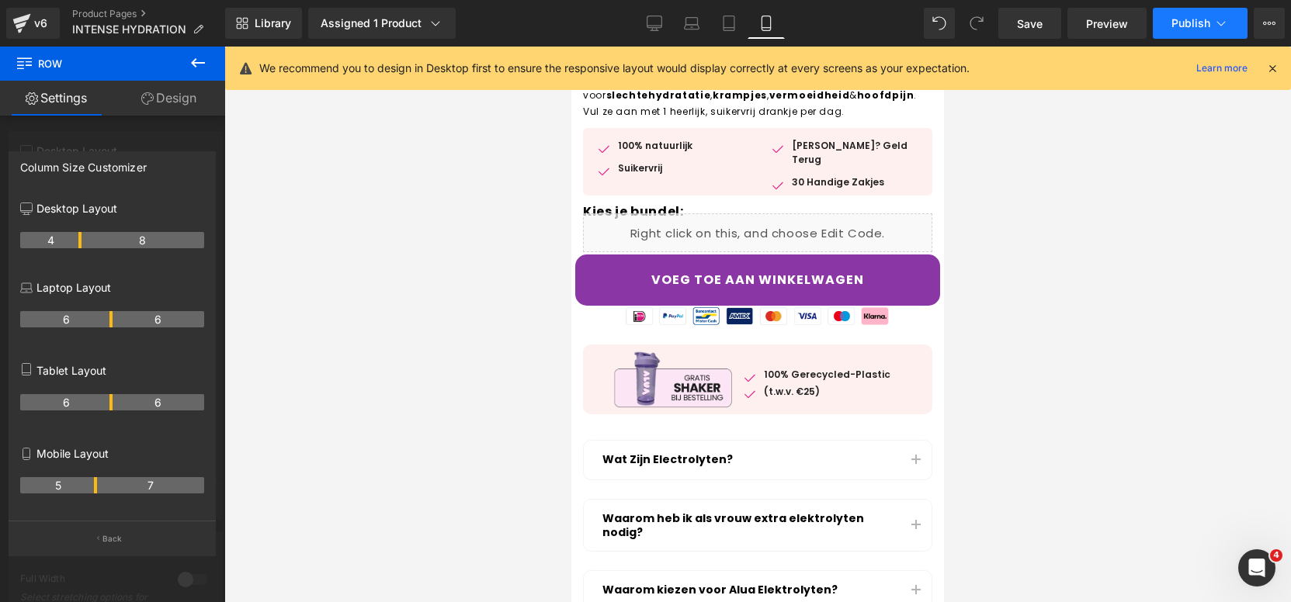
click at [1212, 34] on div "Library Assigned 1 Product Product Preview Alua ™ Intense Hydration Manage assi…" at bounding box center [758, 23] width 1066 height 47
click at [1219, 16] on icon at bounding box center [1221, 24] width 16 height 16
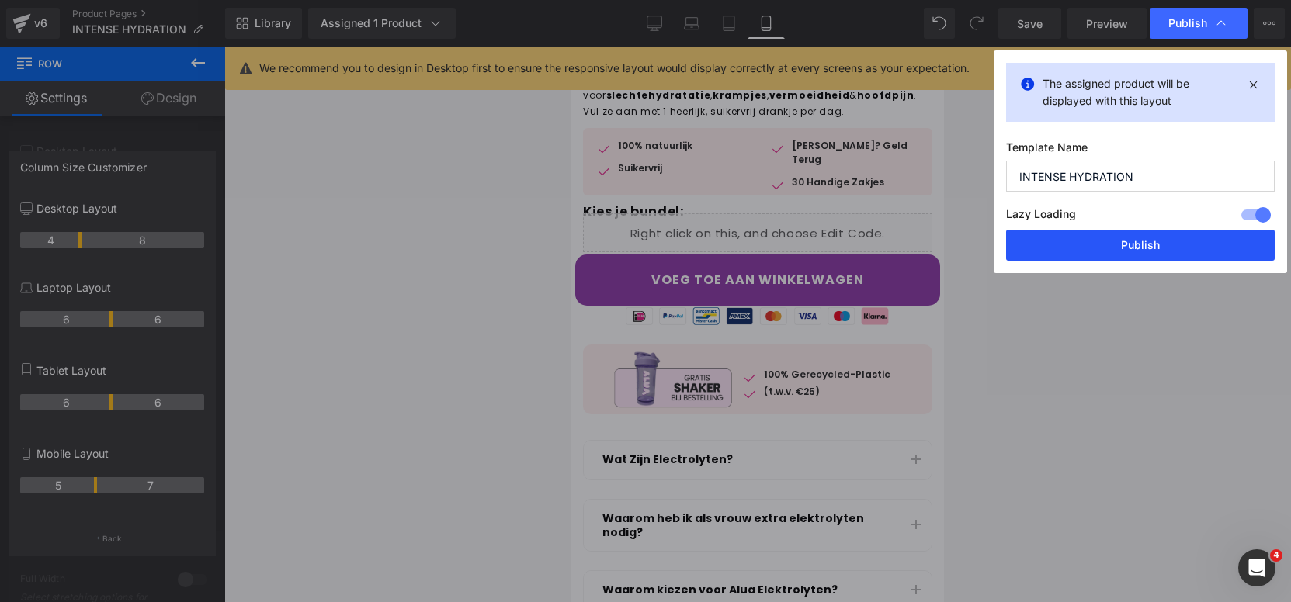
click at [1148, 252] on button "Publish" at bounding box center [1140, 245] width 269 height 31
